Goal: Information Seeking & Learning: Check status

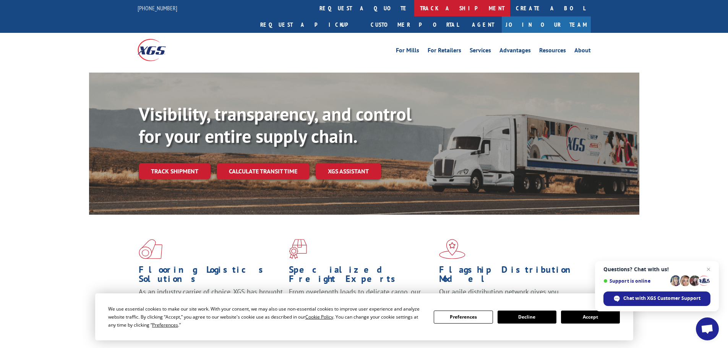
click at [414, 5] on link "track a shipment" at bounding box center [462, 8] width 96 height 16
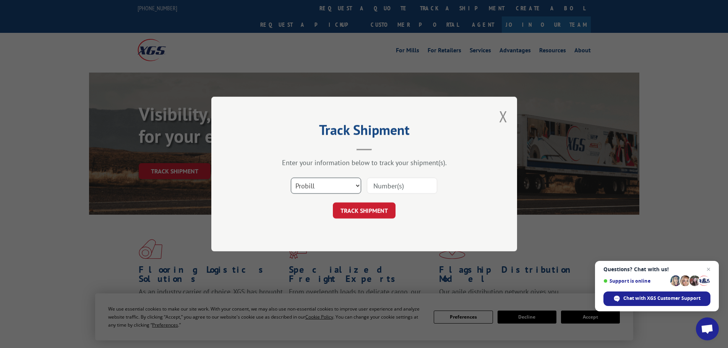
drag, startPoint x: 330, startPoint y: 183, endPoint x: 338, endPoint y: 182, distance: 8.5
click at [338, 182] on select "Select category... Probill BOL PO" at bounding box center [326, 186] width 70 height 16
select select "po"
click at [291, 178] on select "Select category... Probill BOL PO" at bounding box center [326, 186] width 70 height 16
click at [386, 187] on input at bounding box center [402, 186] width 70 height 16
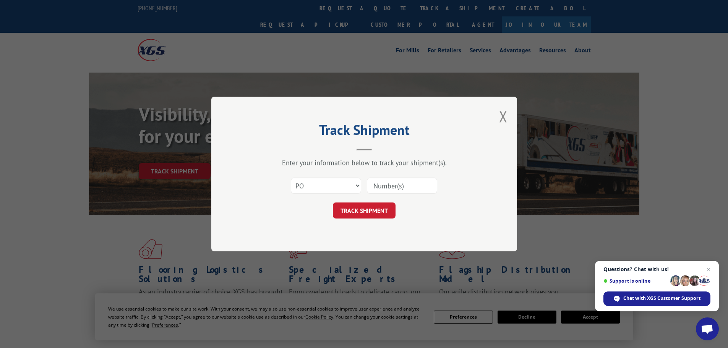
paste input "15529725"
type input "15529725"
click at [361, 216] on button "TRACK SHIPMENT" at bounding box center [364, 211] width 63 height 16
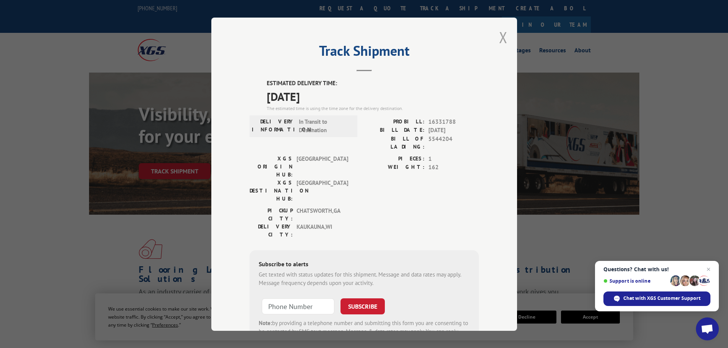
click at [499, 36] on button "Close modal" at bounding box center [503, 37] width 8 height 20
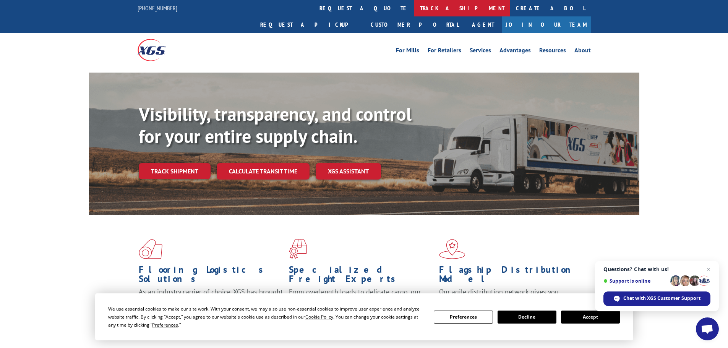
click at [414, 6] on link "track a shipment" at bounding box center [462, 8] width 96 height 16
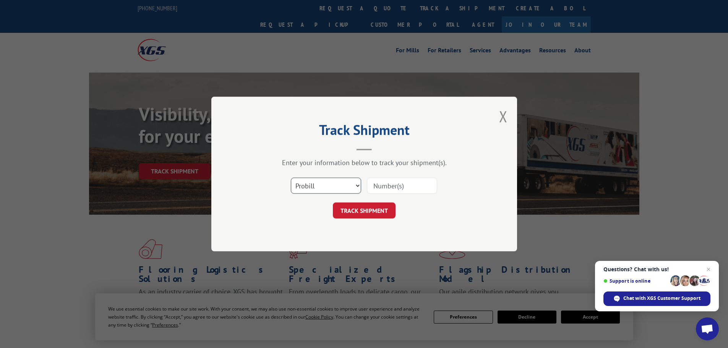
click at [314, 187] on select "Select category... Probill BOL PO" at bounding box center [326, 186] width 70 height 16
select select "po"
click at [291, 178] on select "Select category... Probill BOL PO" at bounding box center [326, 186] width 70 height 16
click at [376, 186] on input at bounding box center [402, 186] width 70 height 16
paste input "15529597"
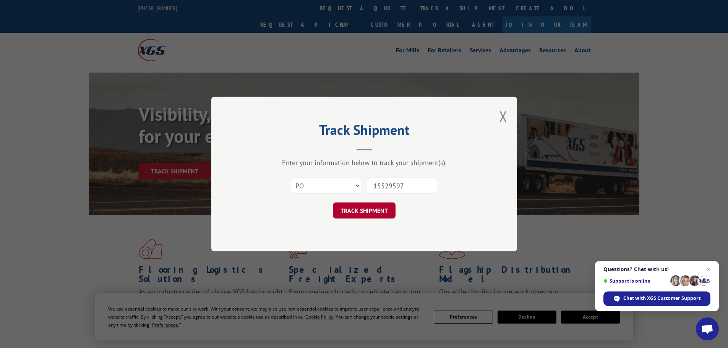
type input "15529597"
click at [349, 213] on button "TRACK SHIPMENT" at bounding box center [364, 211] width 63 height 16
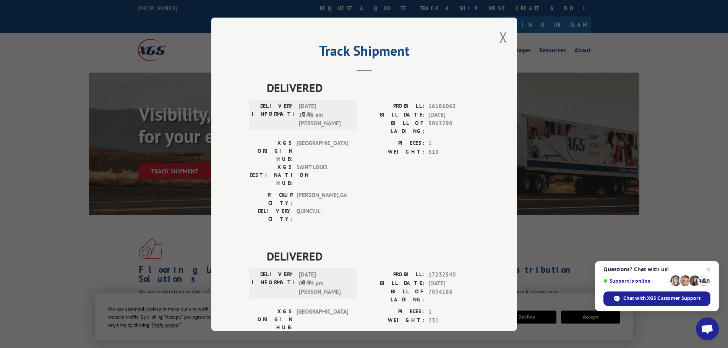
scroll to position [31, 0]
